Goal: Task Accomplishment & Management: Manage account settings

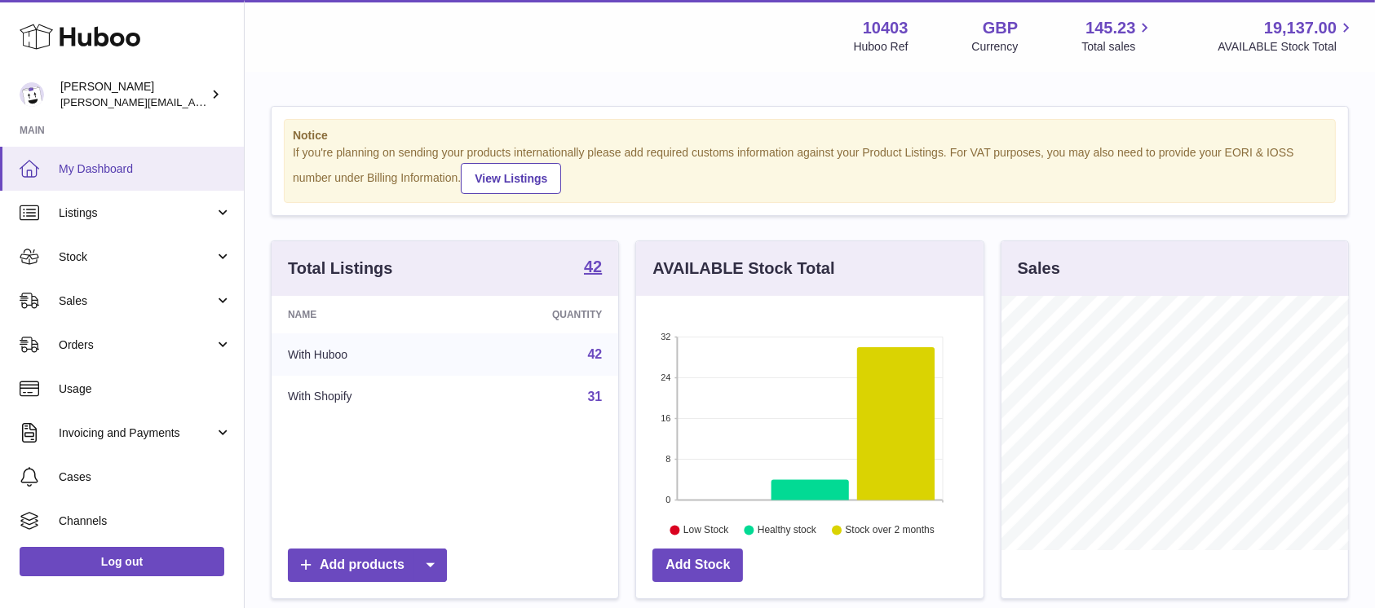
scroll to position [254, 347]
click at [83, 168] on span "My Dashboard" at bounding box center [145, 168] width 173 height 15
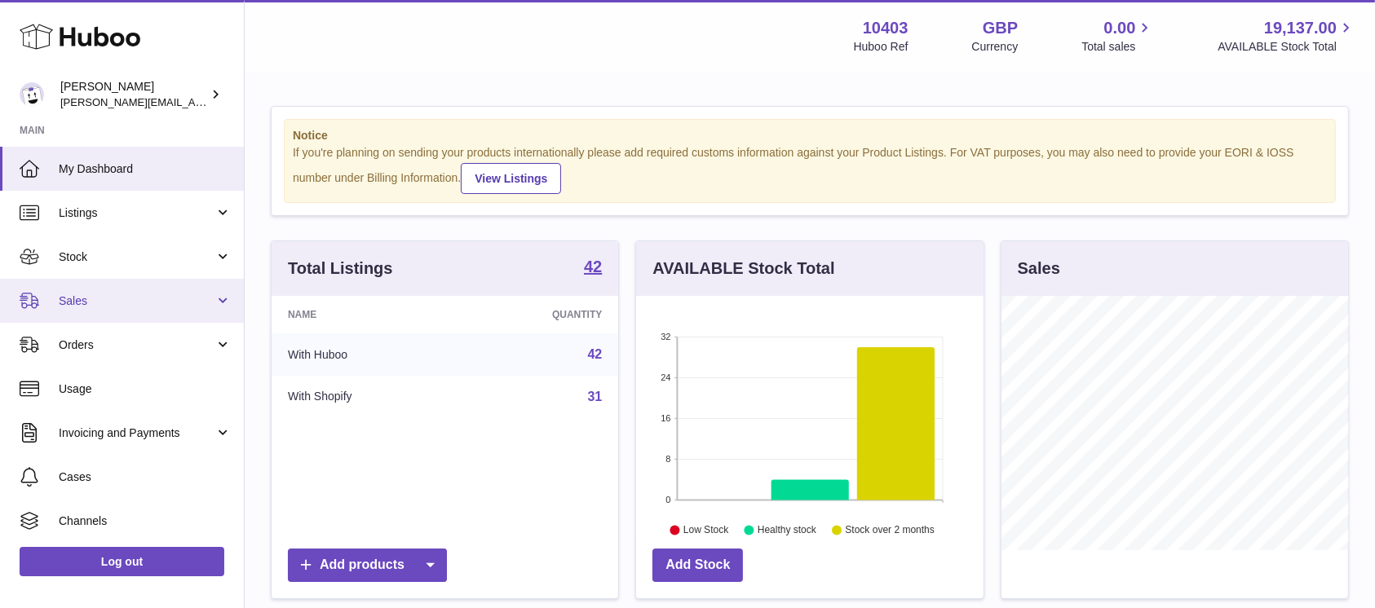
click at [106, 301] on span "Sales" at bounding box center [137, 301] width 156 height 15
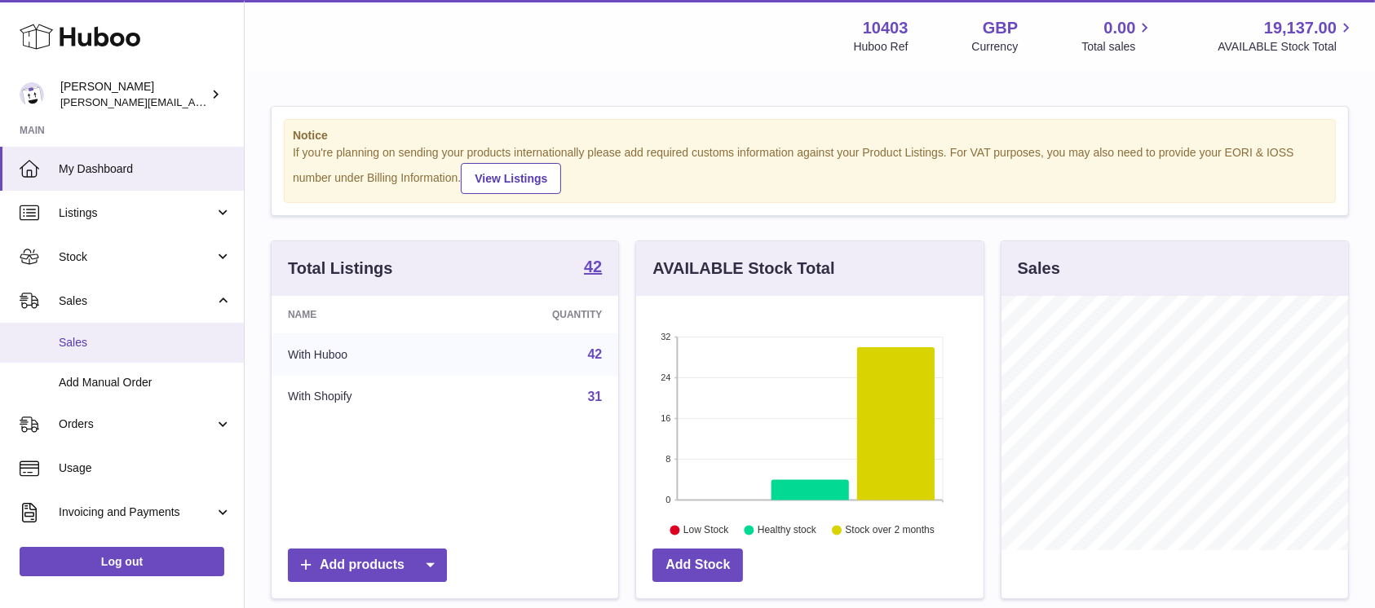
click at [104, 329] on link "Sales" at bounding box center [122, 343] width 244 height 40
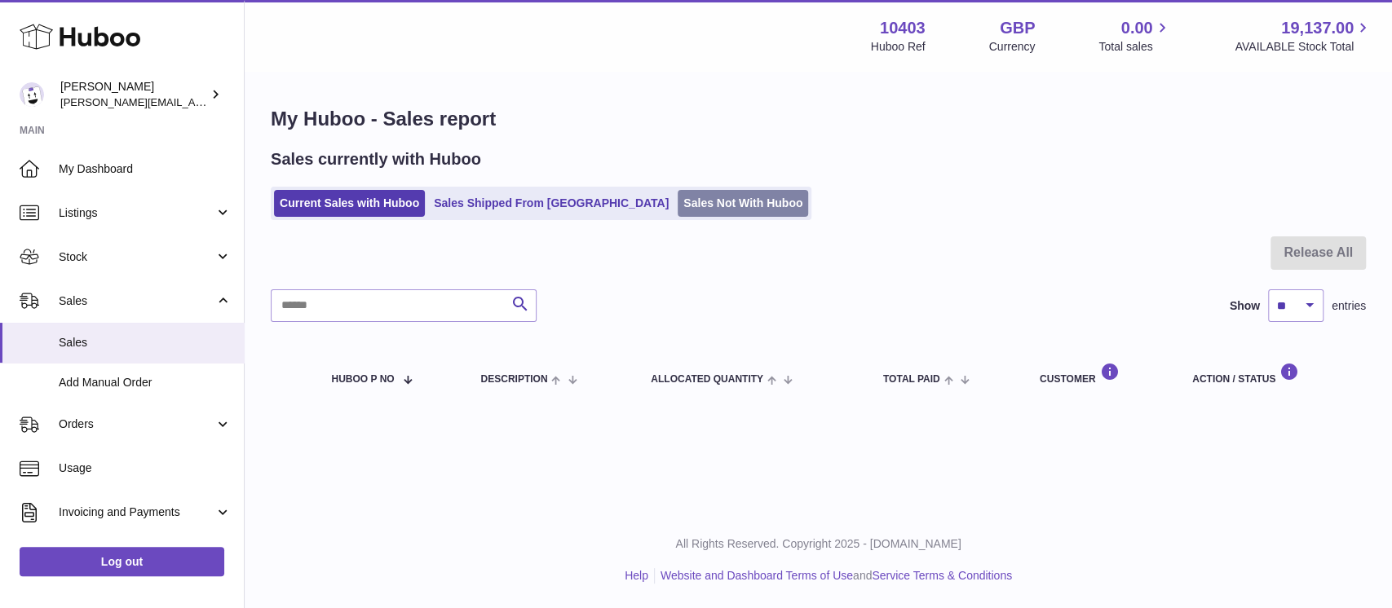
click at [695, 199] on link "Sales Not With Huboo" at bounding box center [743, 203] width 130 height 27
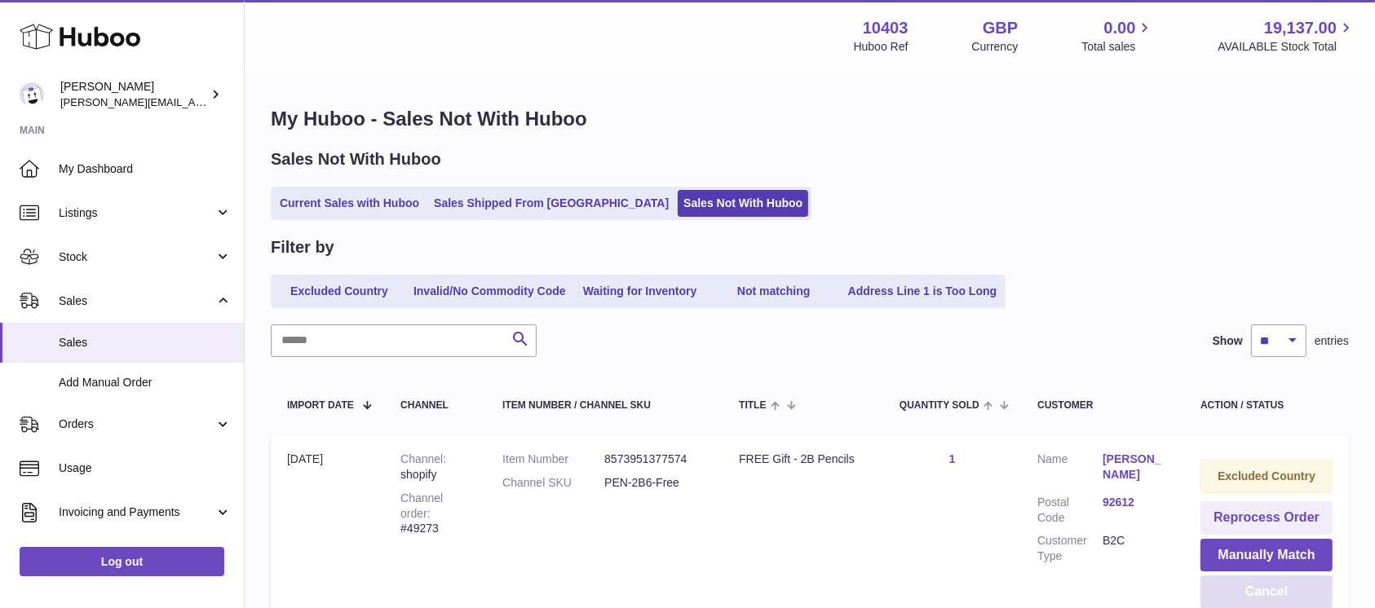
scroll to position [108, 0]
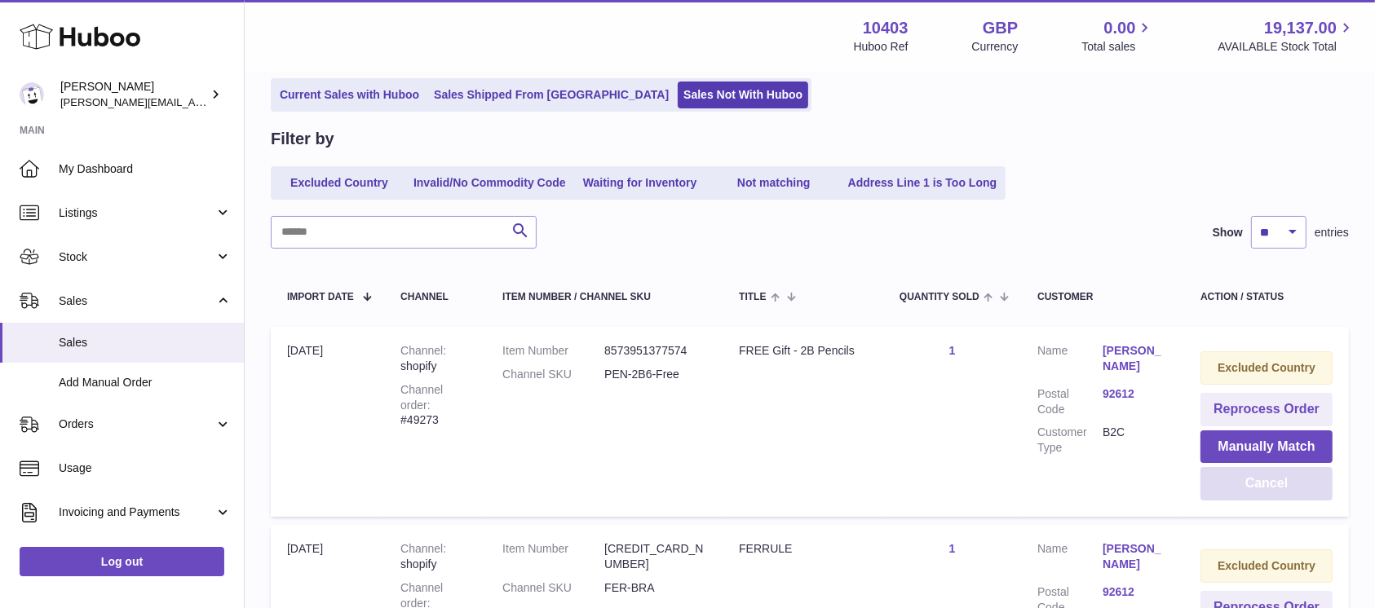
click at [1253, 488] on button "Cancel" at bounding box center [1266, 483] width 132 height 33
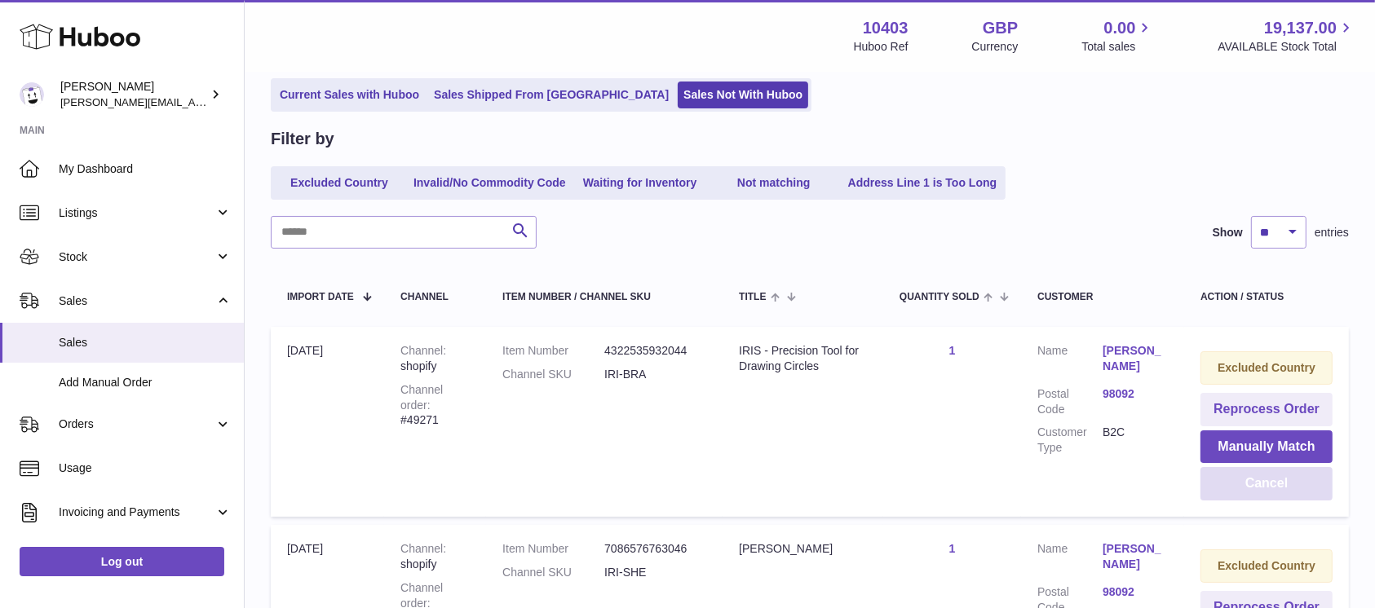
click at [1253, 488] on button "Cancel" at bounding box center [1266, 483] width 132 height 33
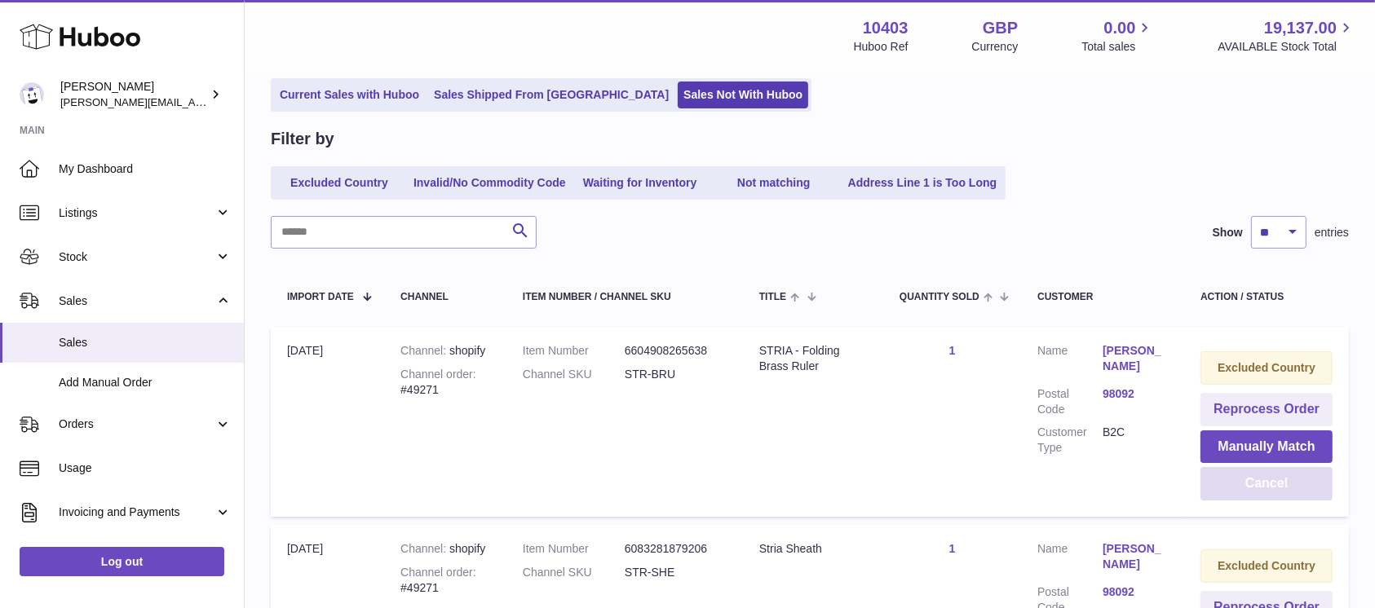
click at [1253, 488] on button "Cancel" at bounding box center [1266, 483] width 132 height 33
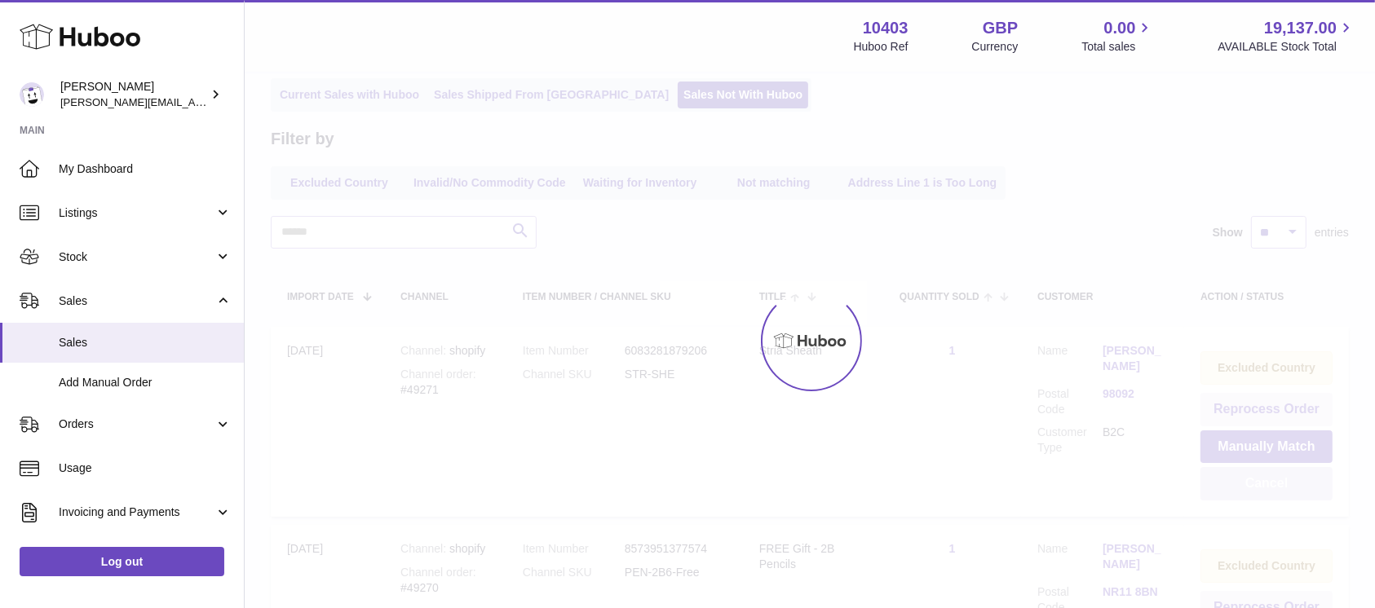
click at [1253, 488] on button "Cancel" at bounding box center [1266, 483] width 132 height 33
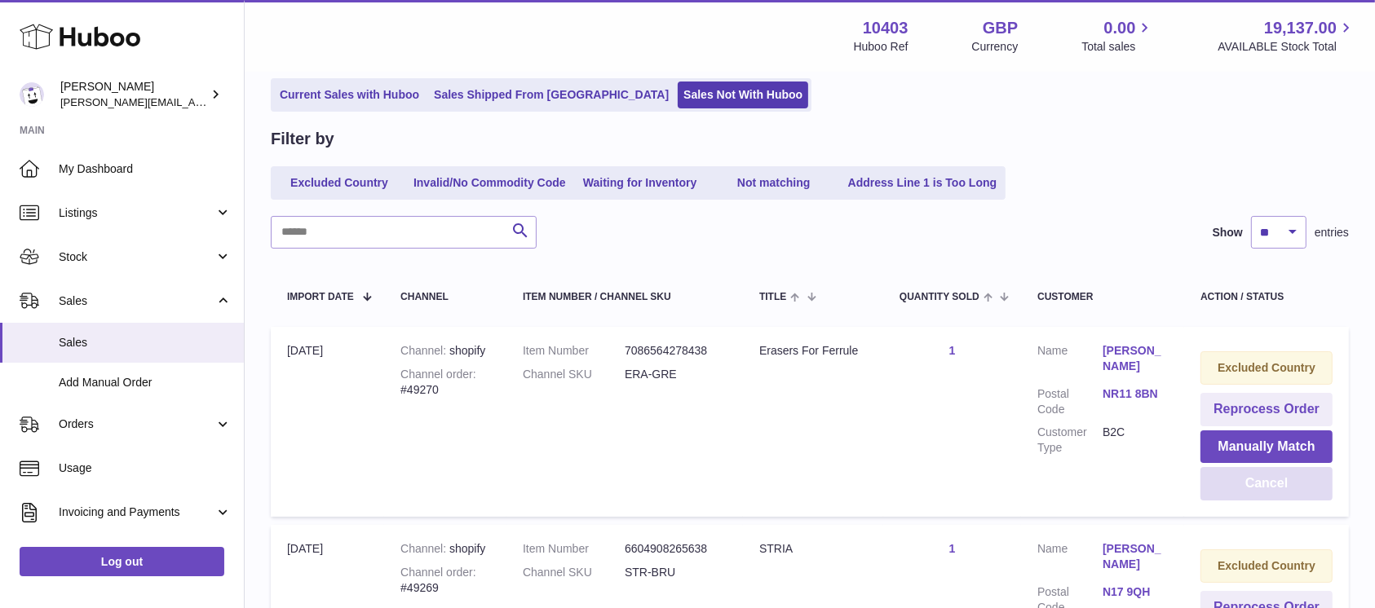
click at [1253, 488] on button "Cancel" at bounding box center [1266, 483] width 132 height 33
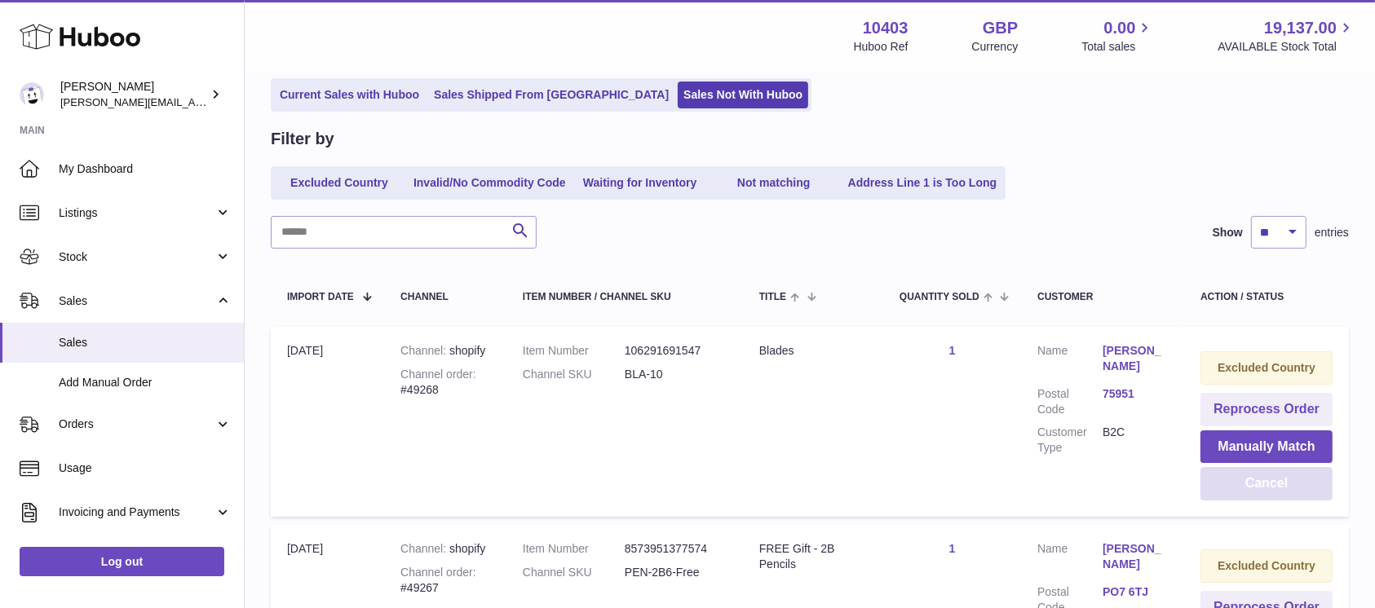
click at [1253, 488] on button "Cancel" at bounding box center [1266, 483] width 132 height 33
click at [1245, 506] on td "Excluded Country Reprocess Order Manually Match Cancel" at bounding box center [1266, 422] width 165 height 190
click at [1255, 498] on button "Cancel" at bounding box center [1266, 483] width 132 height 33
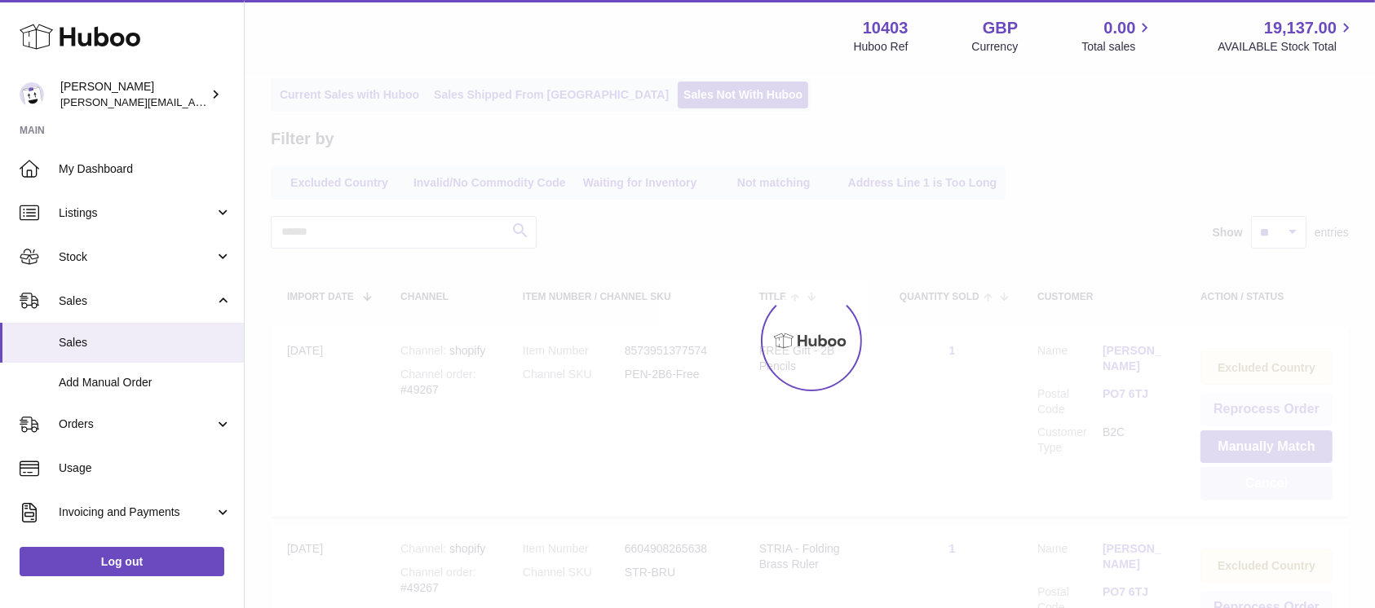
click at [1255, 498] on div at bounding box center [810, 340] width 1130 height 535
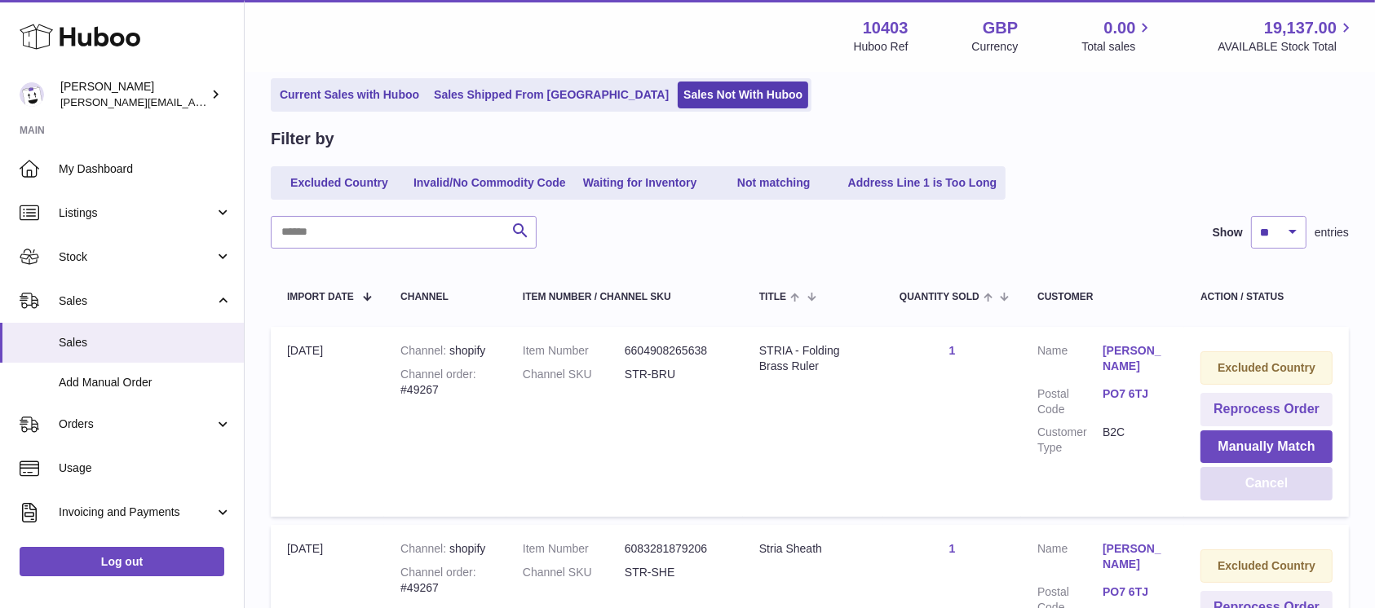
click at [1256, 497] on button "Cancel" at bounding box center [1266, 483] width 132 height 33
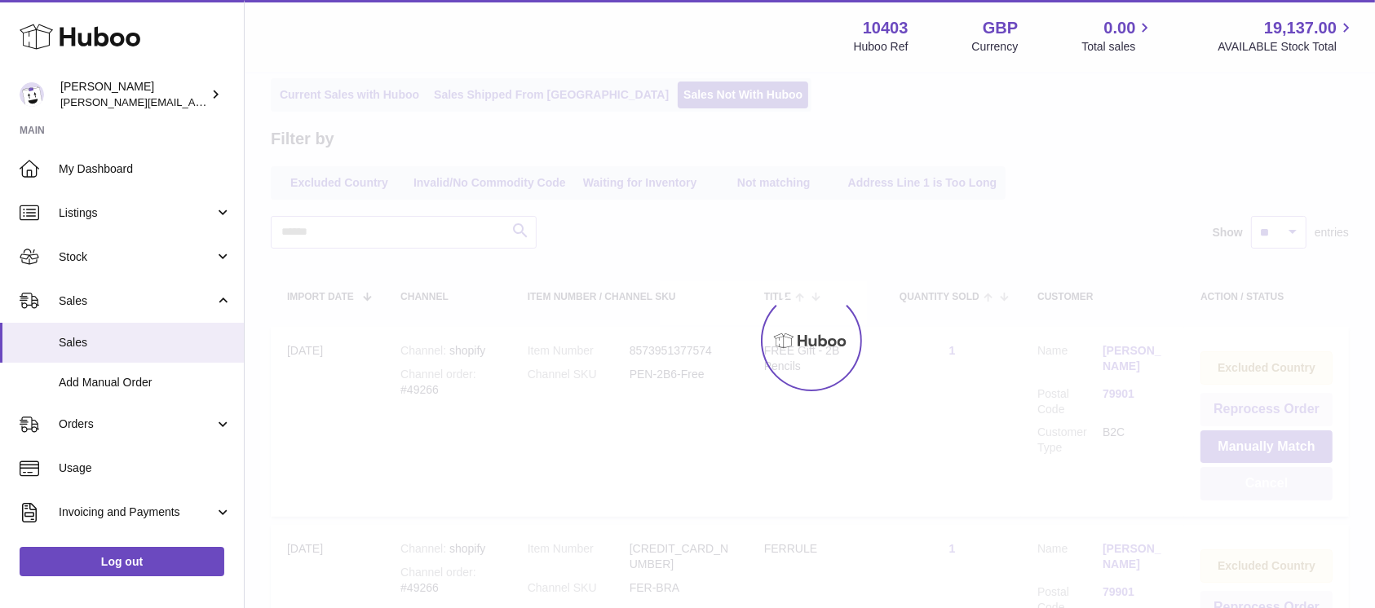
click at [1256, 497] on button "Cancel" at bounding box center [1266, 483] width 132 height 33
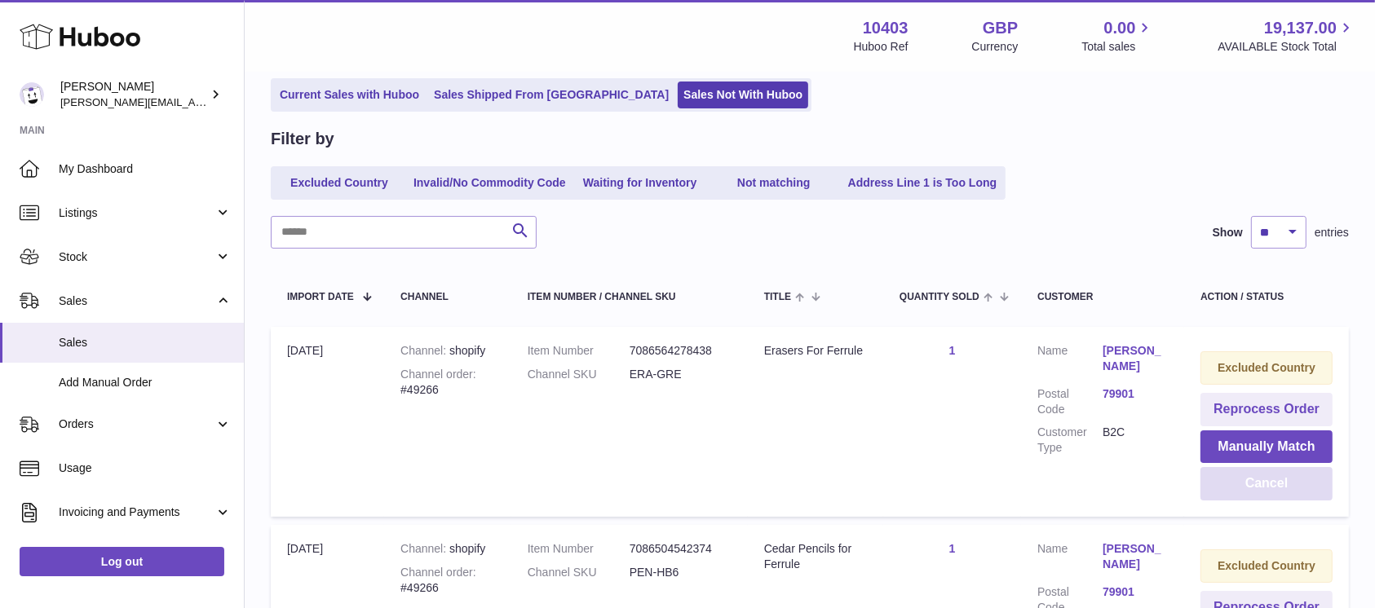
click at [1256, 497] on button "Cancel" at bounding box center [1266, 483] width 132 height 33
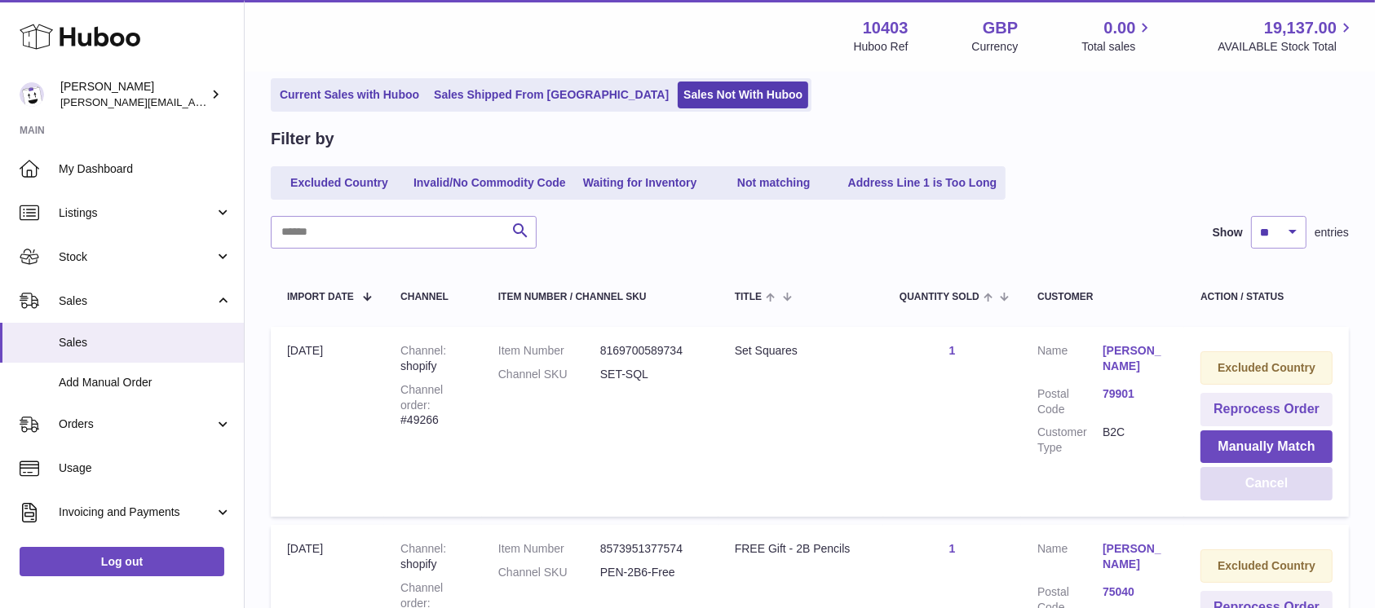
click at [1256, 497] on button "Cancel" at bounding box center [1266, 483] width 132 height 33
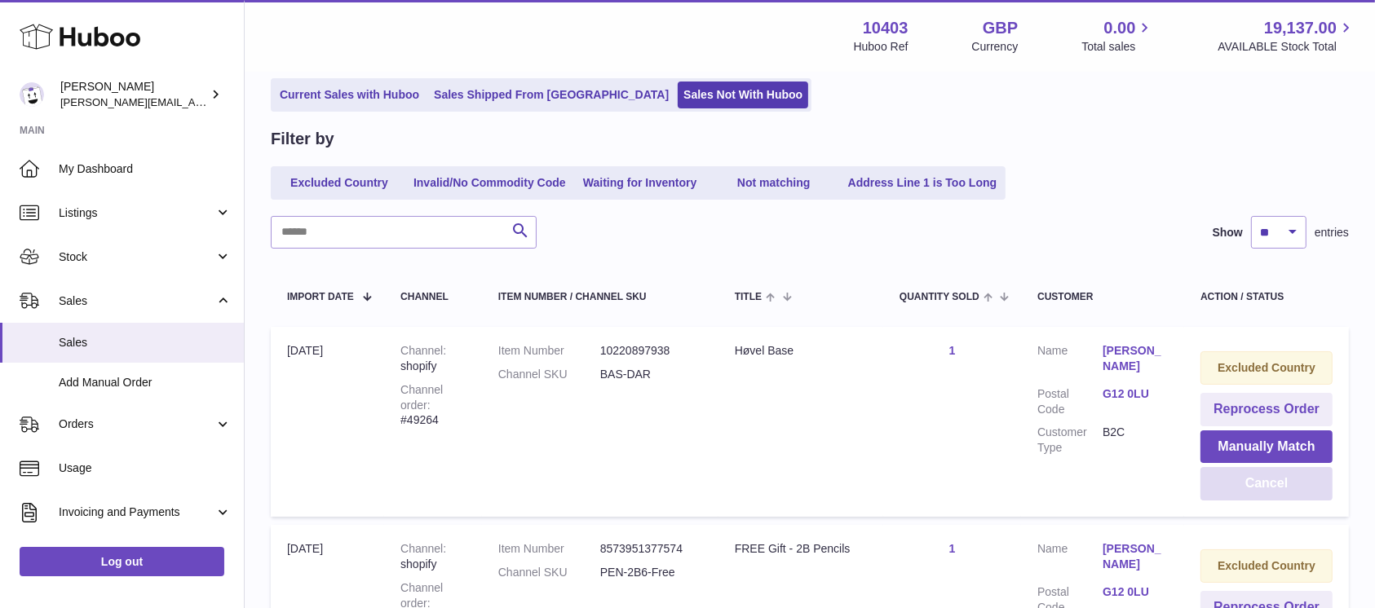
click at [1256, 497] on button "Cancel" at bounding box center [1266, 483] width 132 height 33
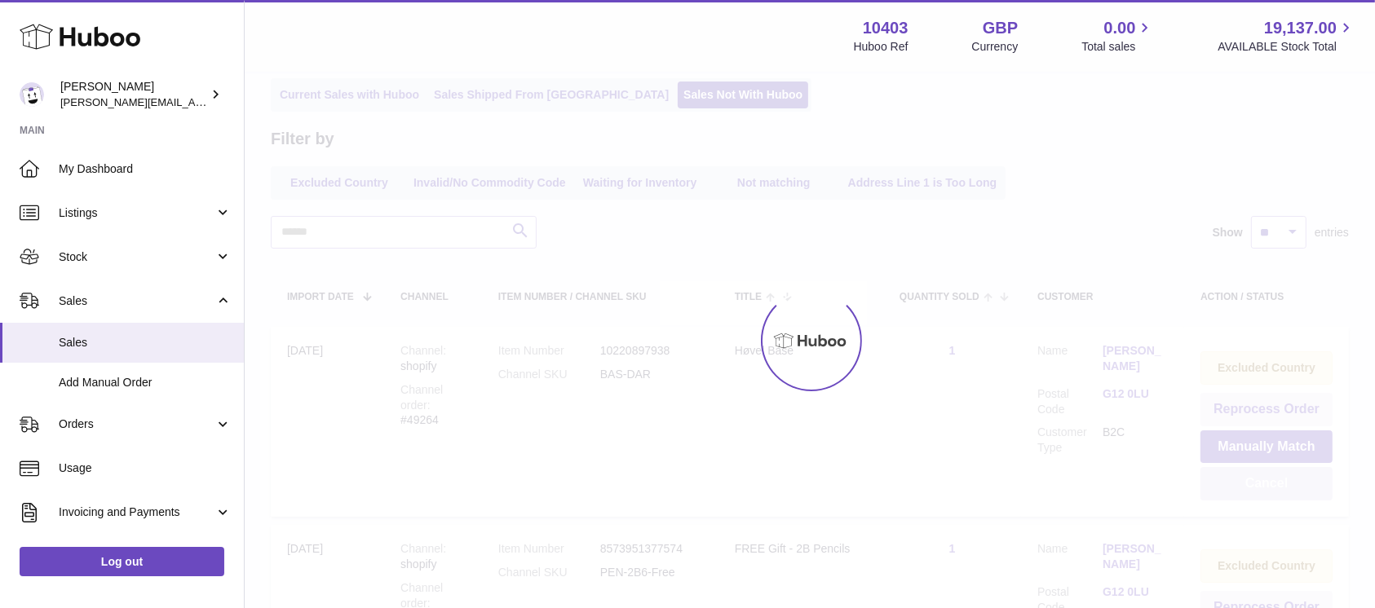
click at [1262, 489] on button "Cancel" at bounding box center [1266, 483] width 132 height 33
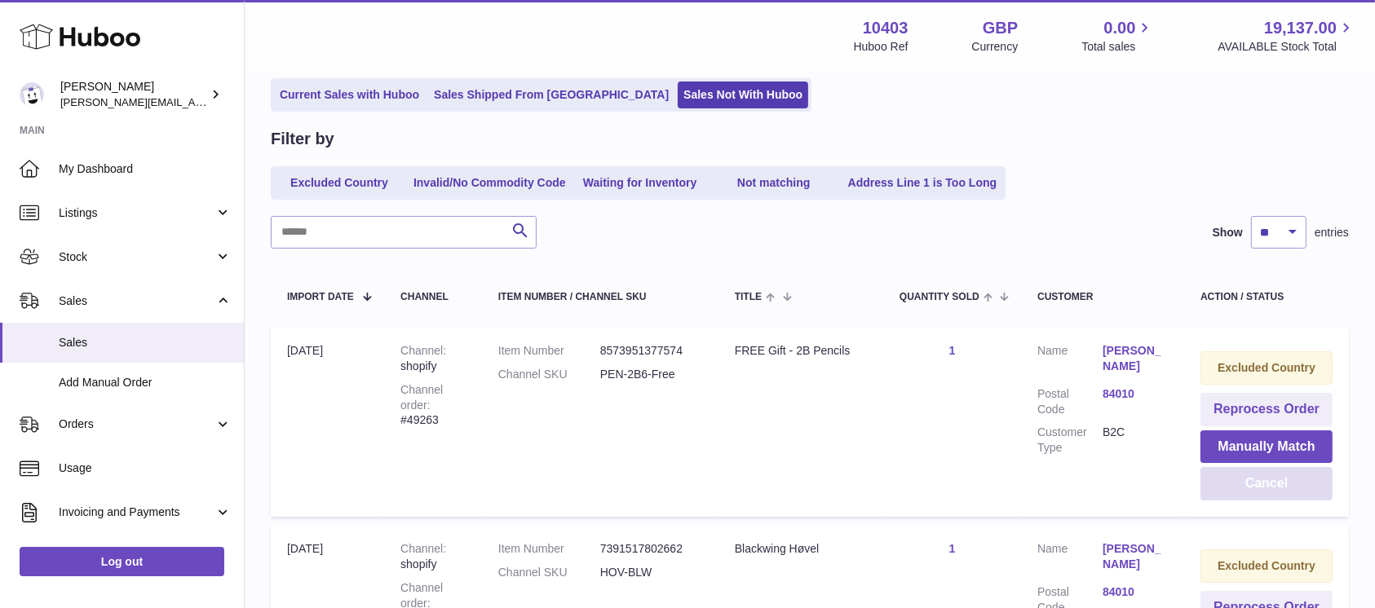
click at [1256, 486] on button "Cancel" at bounding box center [1266, 483] width 132 height 33
click at [1261, 482] on button "Cancel" at bounding box center [1266, 483] width 132 height 33
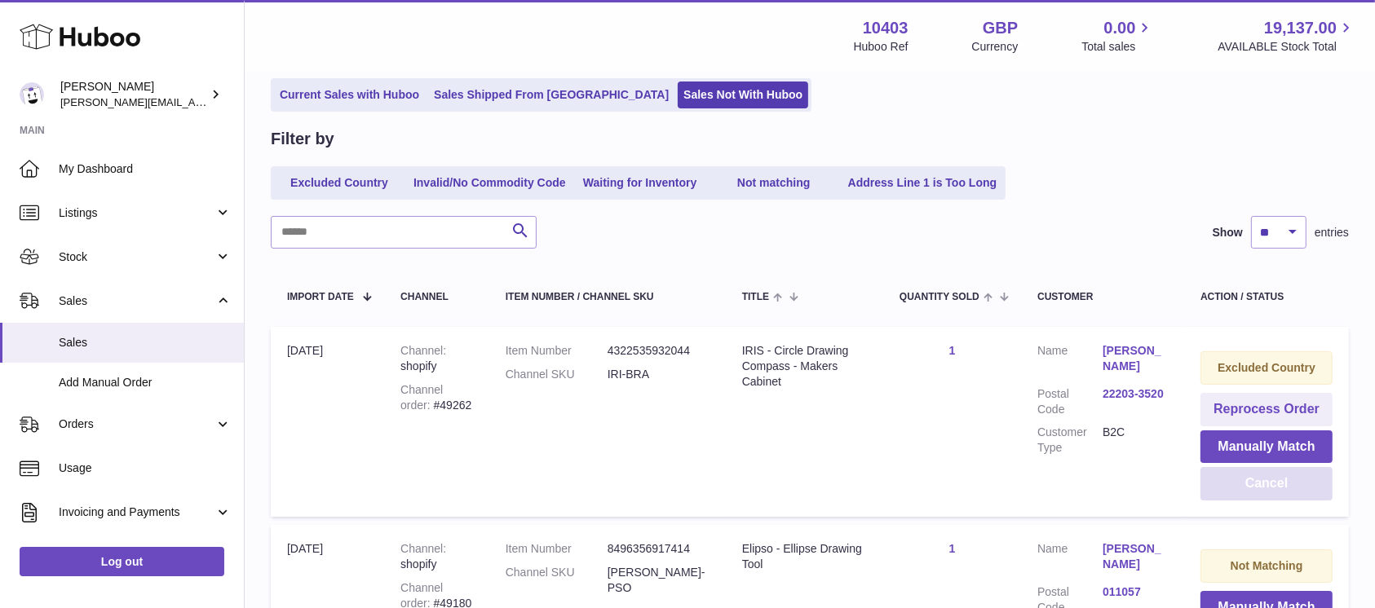
click at [1261, 482] on button "Cancel" at bounding box center [1266, 483] width 132 height 33
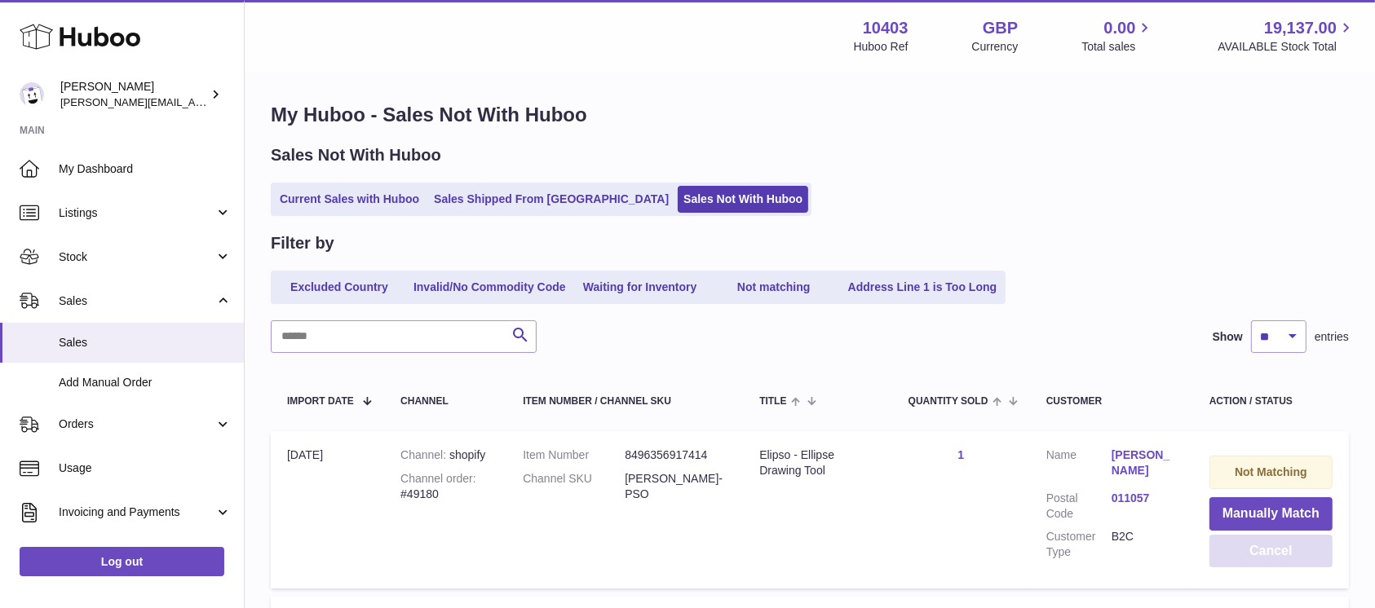
scroll to position [0, 0]
